Goal: Check status: Check status

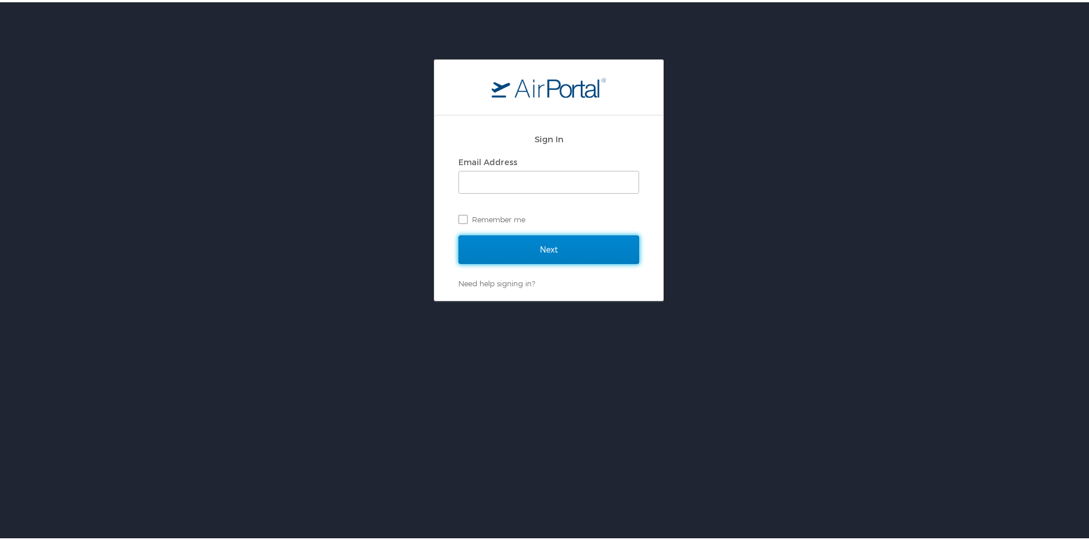
click at [540, 254] on input "Next" at bounding box center [548, 247] width 181 height 29
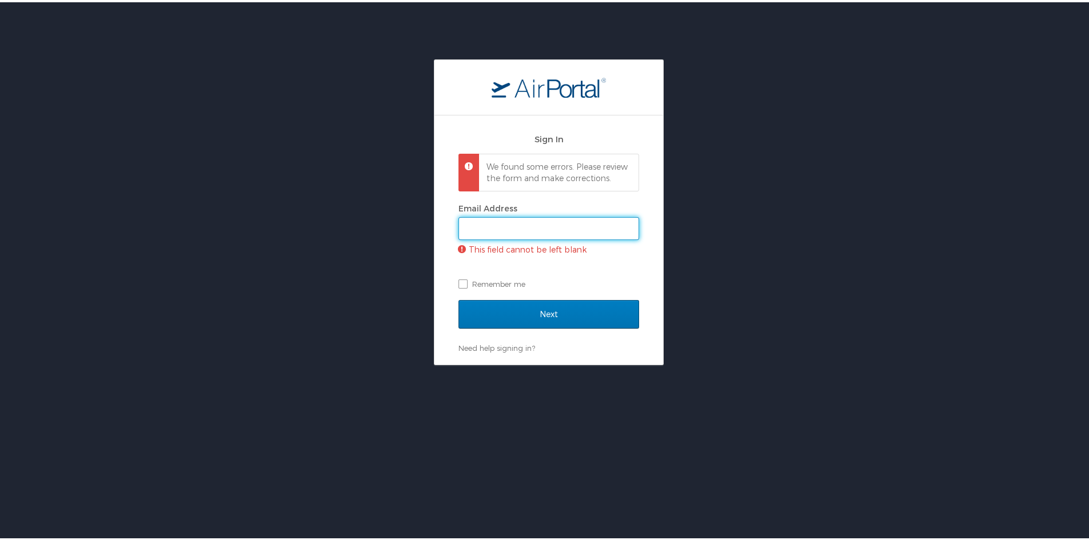
click at [481, 237] on input "Email Address" at bounding box center [548, 226] width 179 height 22
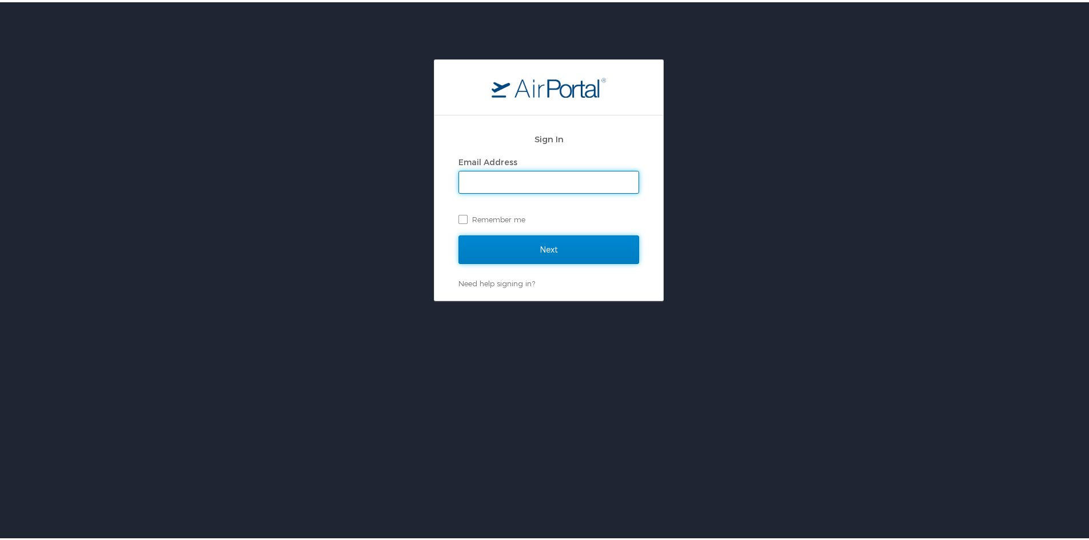
click at [552, 247] on input "Next" at bounding box center [548, 247] width 181 height 29
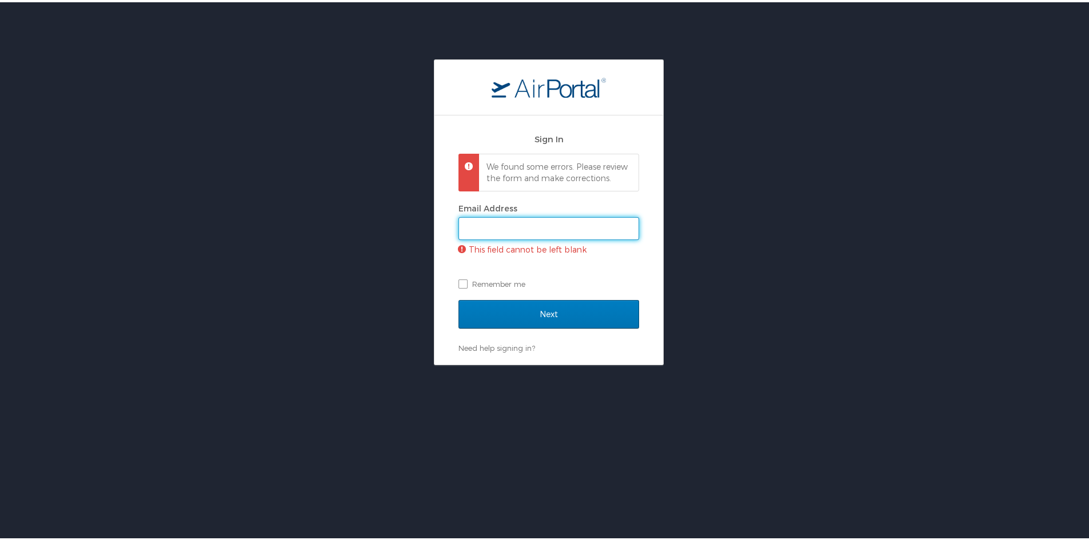
click at [484, 237] on input "Email Address" at bounding box center [548, 226] width 179 height 22
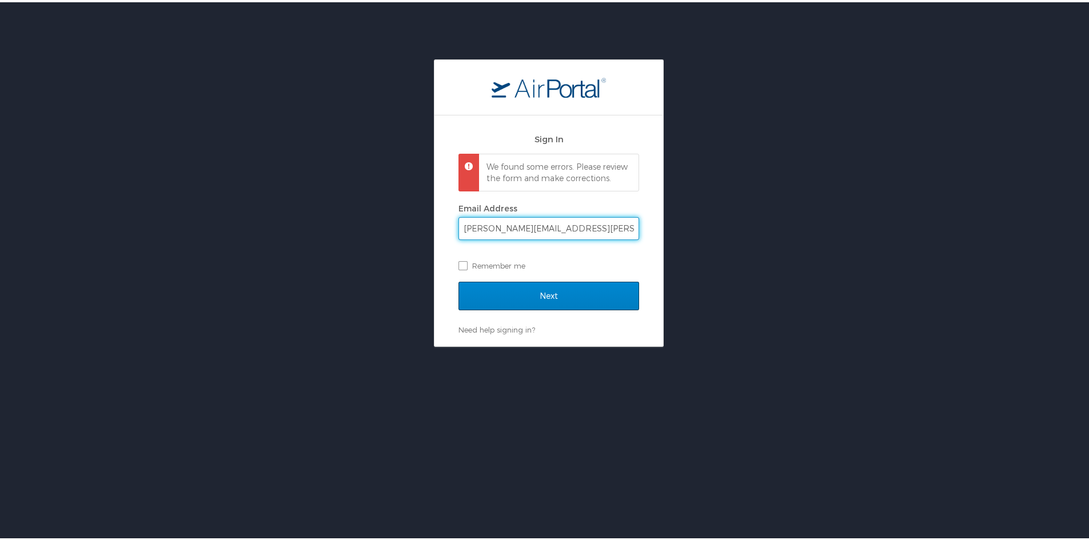
type input "amanda.peck@shipmonk.com"
click at [554, 306] on input "Next" at bounding box center [548, 293] width 181 height 29
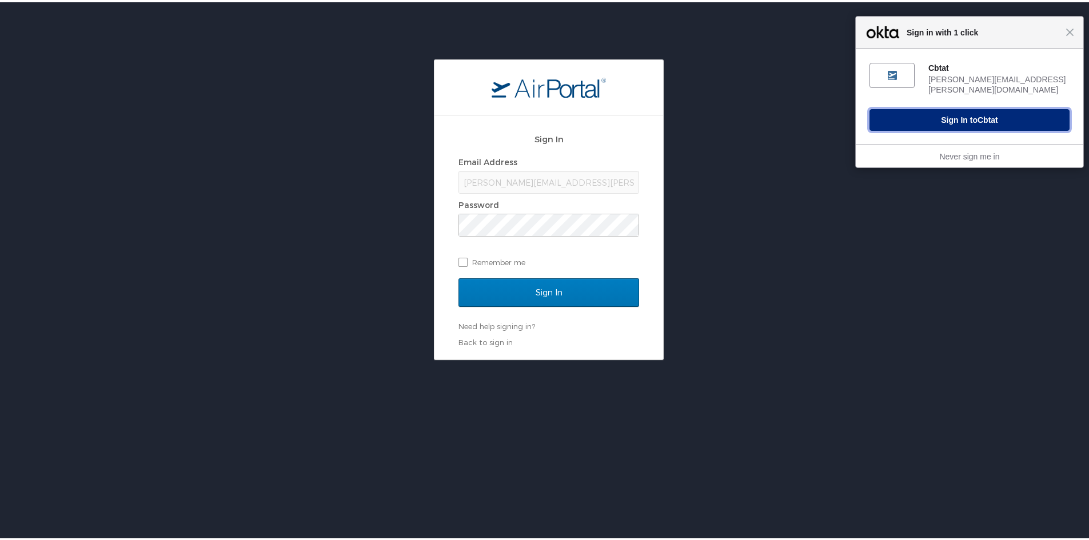
click at [932, 115] on button "Sign In to Cbtat" at bounding box center [969, 118] width 200 height 22
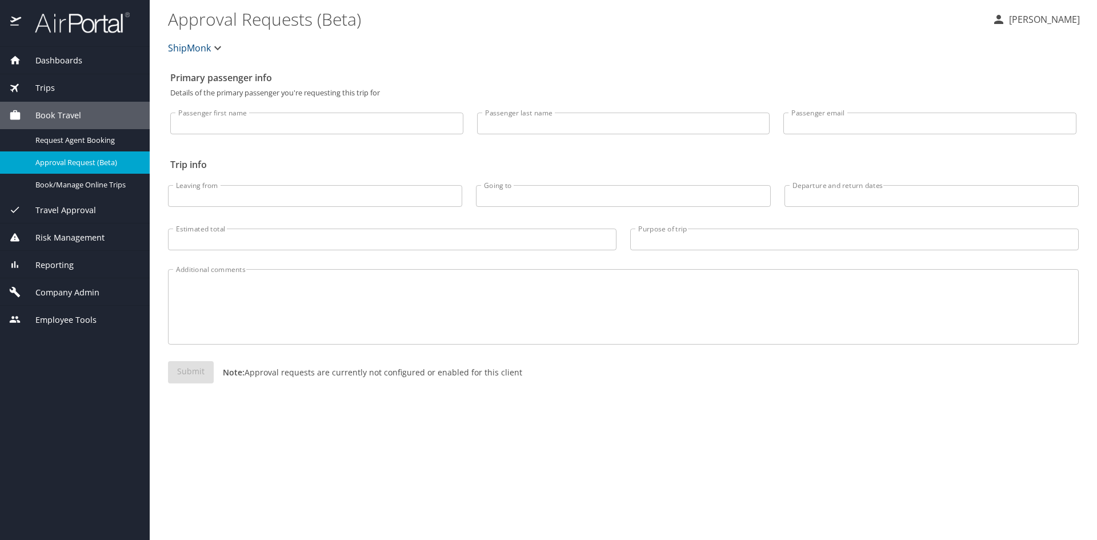
click at [55, 83] on div "Trips" at bounding box center [74, 88] width 131 height 13
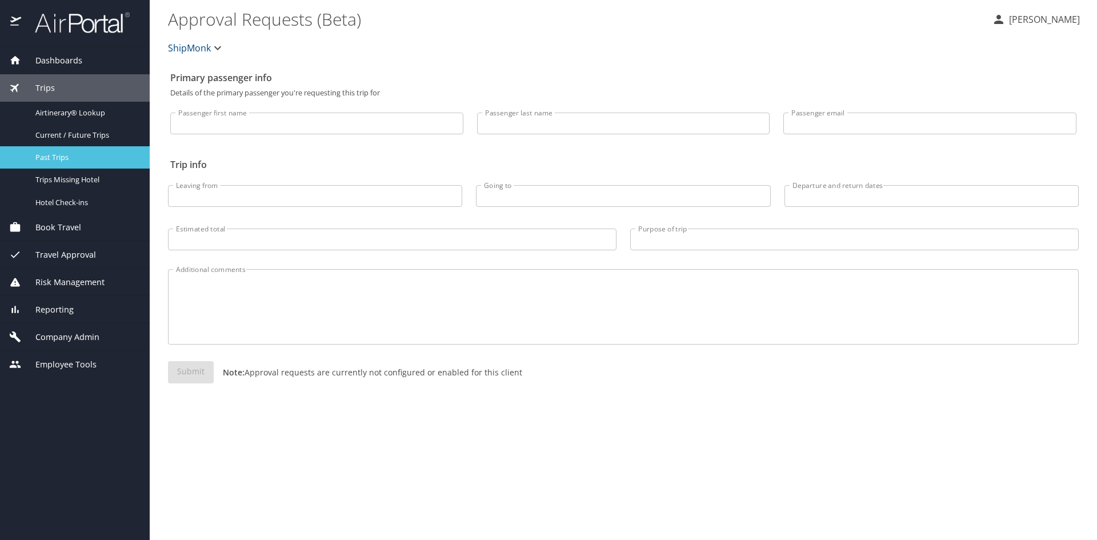
click at [59, 151] on div "Past Trips" at bounding box center [74, 157] width 131 height 13
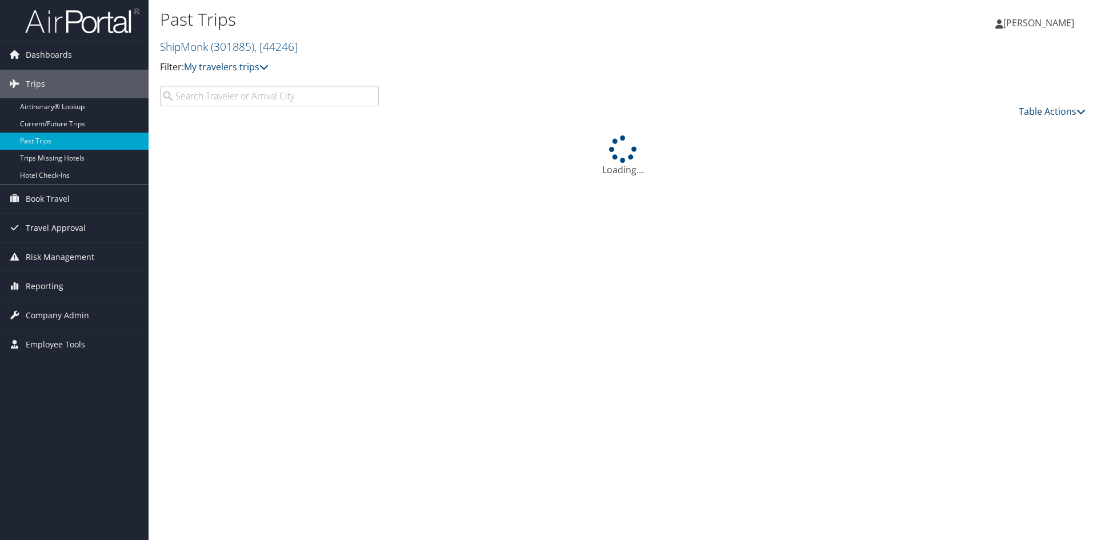
click at [196, 99] on input "search" at bounding box center [269, 96] width 219 height 21
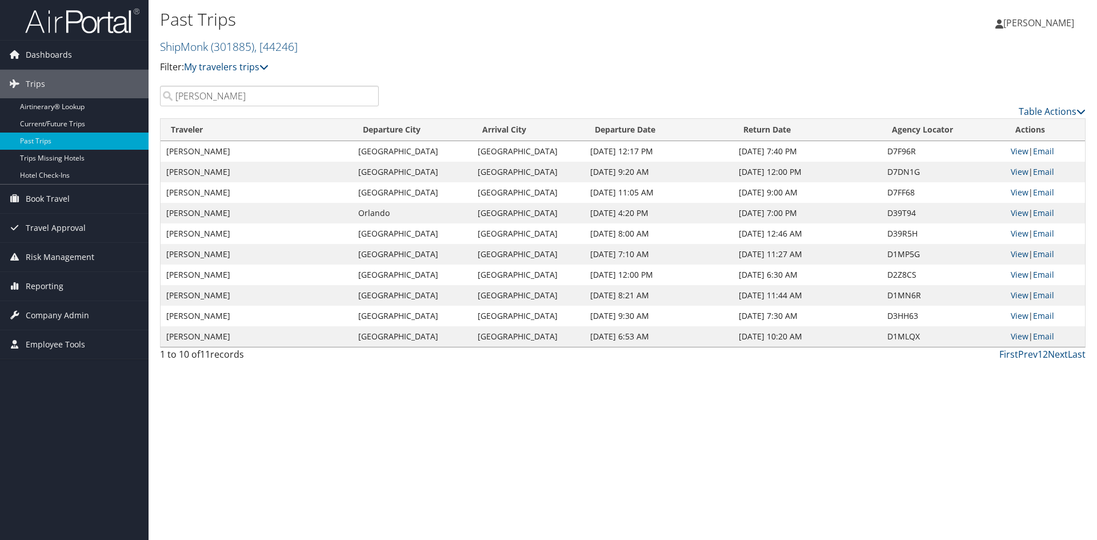
type input "[PERSON_NAME]"
click at [652, 195] on td "[DATE] 11:05 AM" at bounding box center [659, 192] width 149 height 21
